Goal: Transaction & Acquisition: Purchase product/service

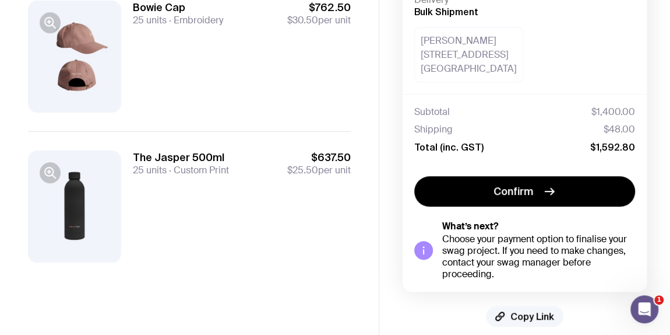
click at [512, 315] on span "Copy Link" at bounding box center [533, 316] width 44 height 12
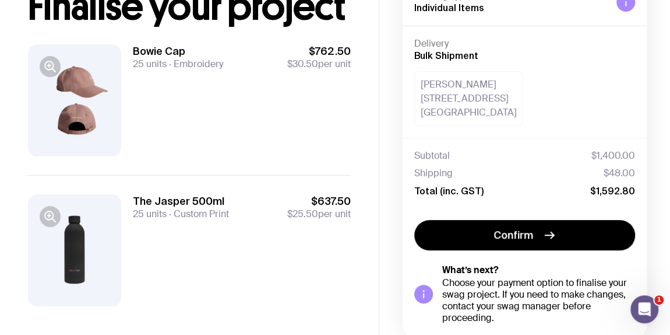
scroll to position [93, 0]
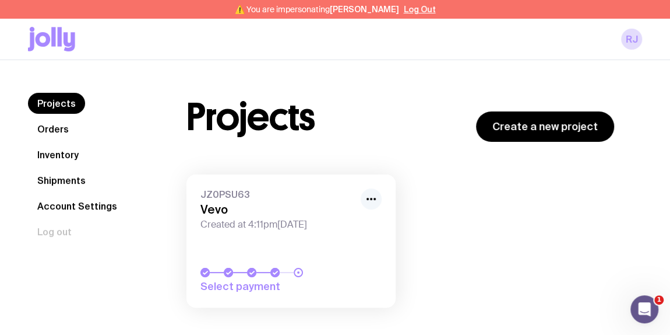
click at [370, 196] on icon "button" at bounding box center [371, 199] width 14 height 14
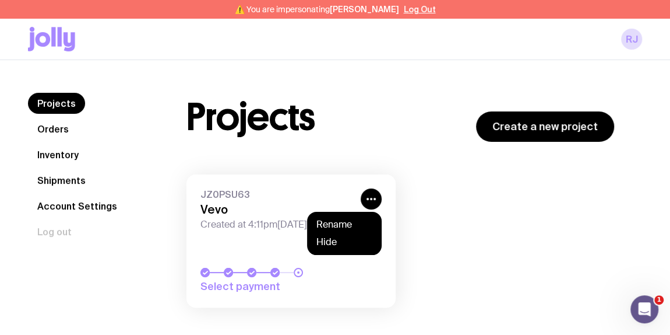
click at [251, 254] on link "JZ0PSU63 Vevo Created at 4:11pm[DATE] Select payment" at bounding box center [291, 240] width 209 height 133
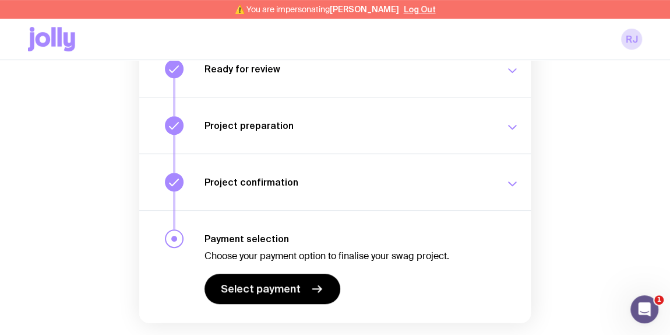
scroll to position [254, 0]
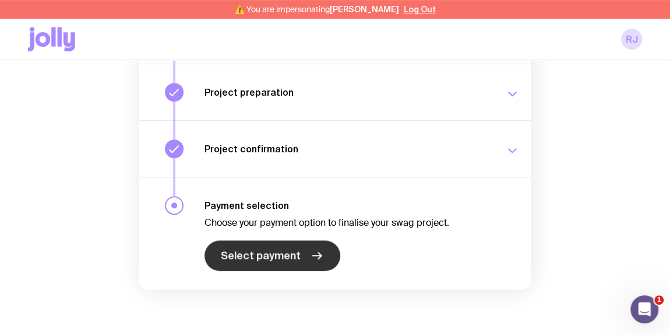
click at [289, 257] on span "Select payment" at bounding box center [261, 255] width 80 height 14
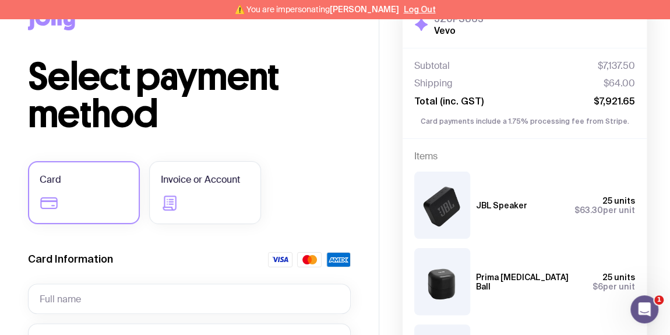
scroll to position [41, 0]
click at [224, 193] on label "Invoice or Account" at bounding box center [205, 192] width 112 height 63
click at [0, 0] on input "Invoice or Account" at bounding box center [0, 0] width 0 height 0
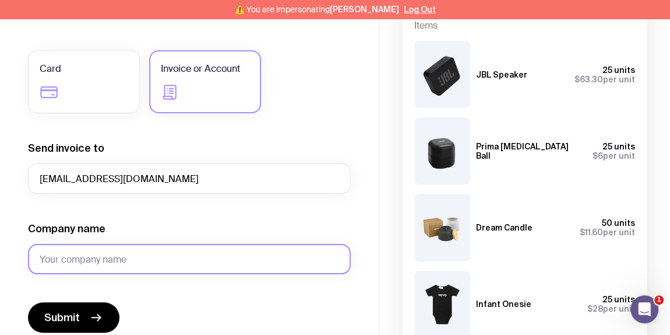
scroll to position [153, 0]
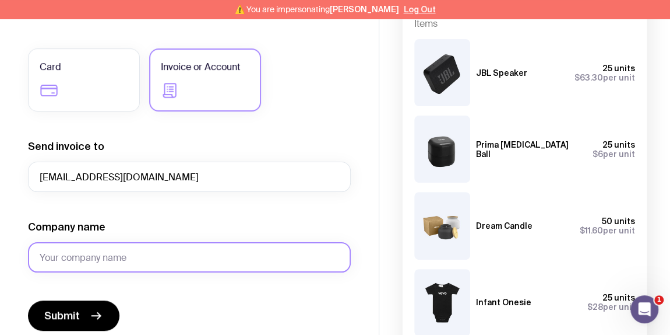
click at [111, 257] on input "Company name" at bounding box center [189, 257] width 323 height 30
type input "Vevo"
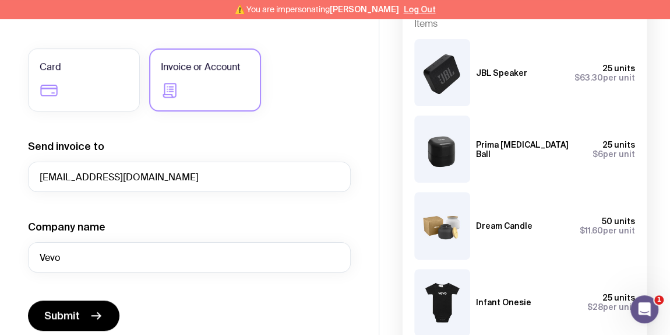
click at [166, 223] on div "Company name Vevo" at bounding box center [189, 246] width 323 height 52
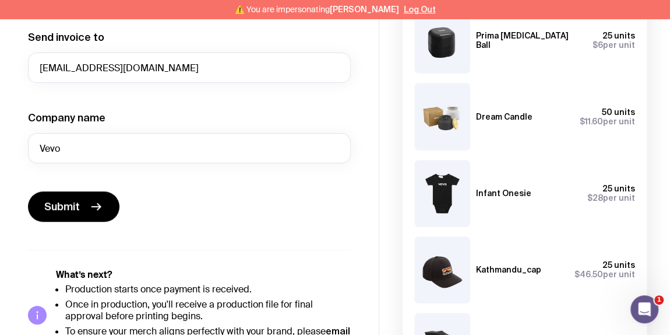
scroll to position [265, 0]
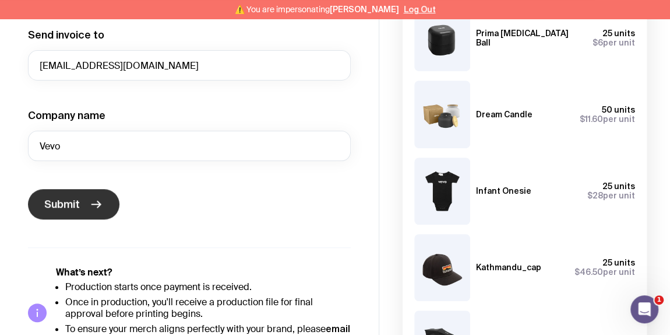
click at [62, 208] on span "Submit" at bounding box center [62, 204] width 36 height 14
